Goal: Task Accomplishment & Management: Use online tool/utility

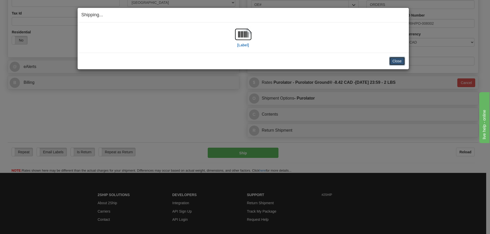
click at [397, 61] on button "Close" at bounding box center [397, 61] width 16 height 9
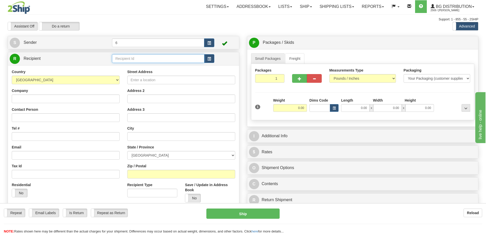
click at [155, 60] on input "text" at bounding box center [158, 58] width 92 height 9
type input "44038"
click button "Delete" at bounding box center [0, 0] width 0 height 0
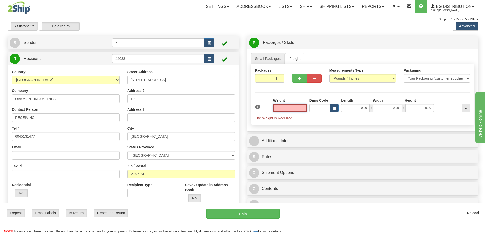
click at [298, 109] on input "text" at bounding box center [290, 108] width 34 height 8
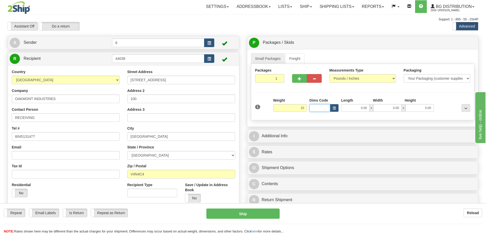
type input "10.00"
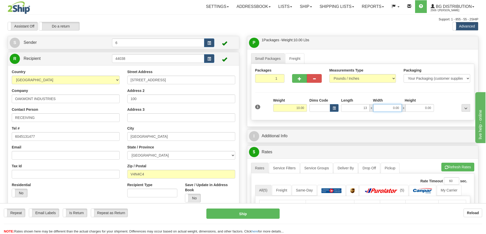
type input "13.00"
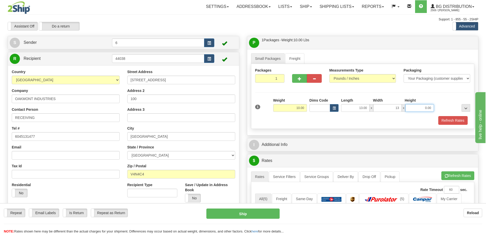
type input "13.00"
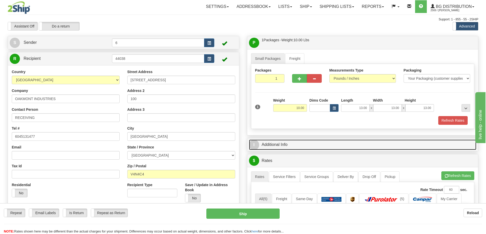
click at [292, 145] on link "I Additional Info" at bounding box center [362, 145] width 227 height 10
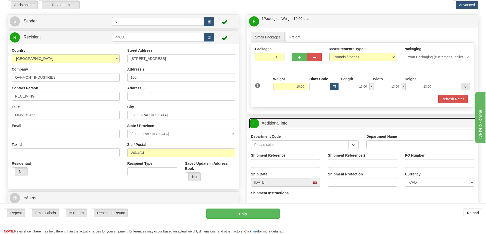
scroll to position [51, 0]
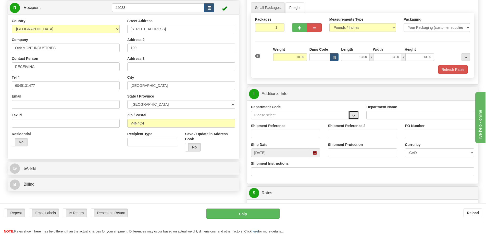
click at [354, 115] on span "button" at bounding box center [354, 115] width 4 height 3
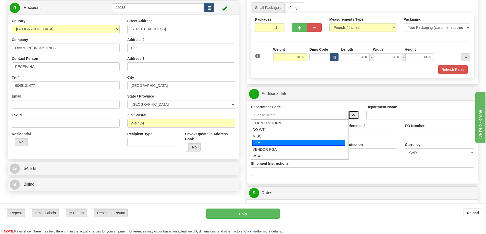
click at [288, 143] on div "OE#" at bounding box center [298, 143] width 93 height 6
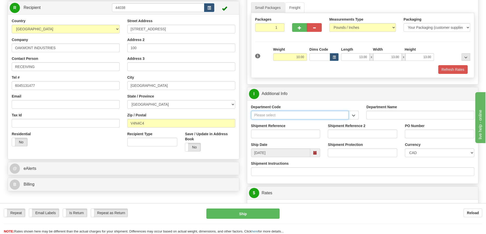
type input "OE#"
type input "ORDERS"
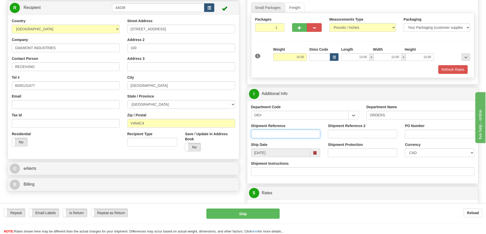
click at [295, 137] on input "Shipment Reference" at bounding box center [285, 134] width 69 height 9
type input "60031258-00"
click at [439, 135] on input "PO Number" at bounding box center [439, 134] width 69 height 9
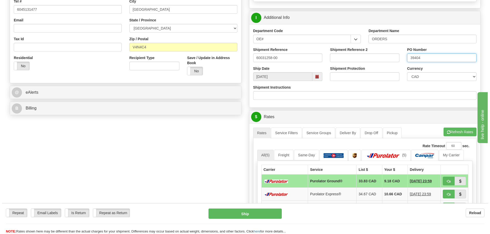
scroll to position [153, 0]
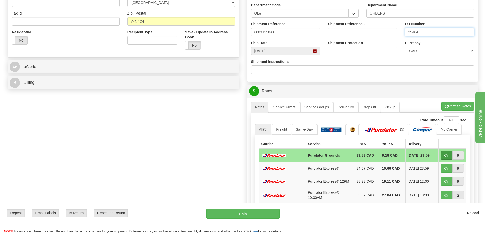
type input "39404"
click at [446, 157] on span "button" at bounding box center [446, 155] width 4 height 3
type input "260"
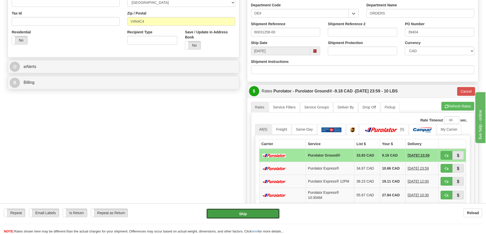
click at [223, 212] on button "Ship" at bounding box center [242, 214] width 73 height 10
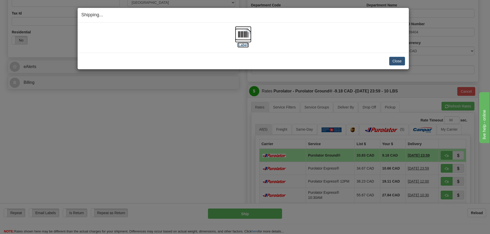
click at [246, 39] on img at bounding box center [243, 34] width 16 height 16
